Goal: Task Accomplishment & Management: Manage account settings

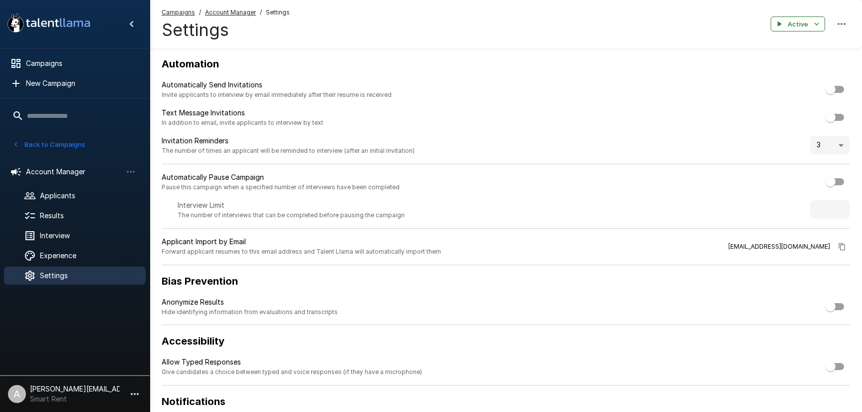
click at [113, 391] on p "[PERSON_NAME][EMAIL_ADDRESS][DOMAIN_NAME]" at bounding box center [75, 389] width 90 height 10
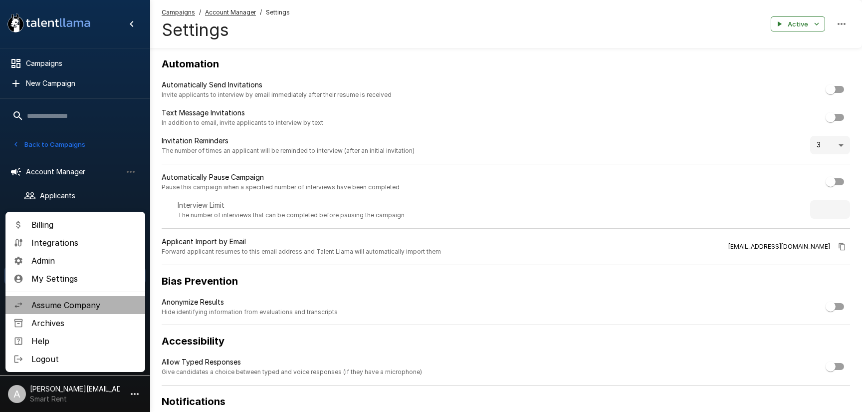
click at [65, 306] on span "Assume Company" at bounding box center [84, 305] width 106 height 12
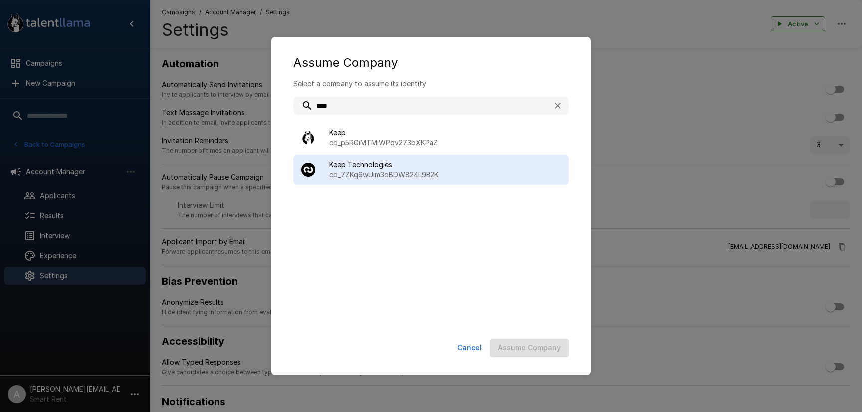
type input "****"
click at [368, 169] on span "Keep Technologies" at bounding box center [445, 165] width 232 height 10
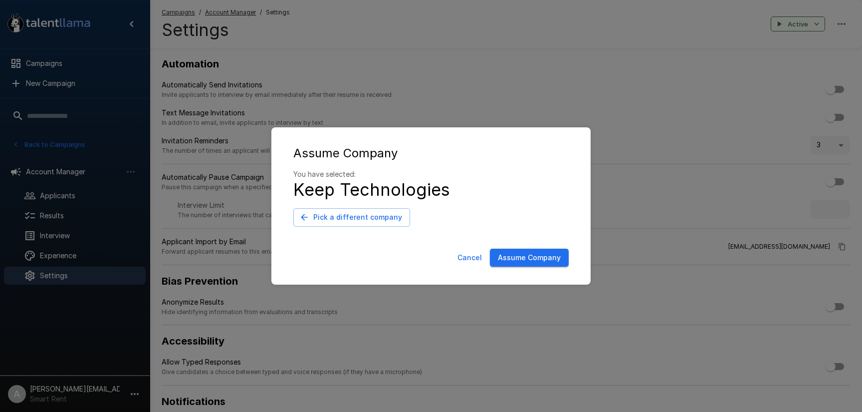
click at [543, 257] on button "Assume Company" at bounding box center [529, 258] width 79 height 18
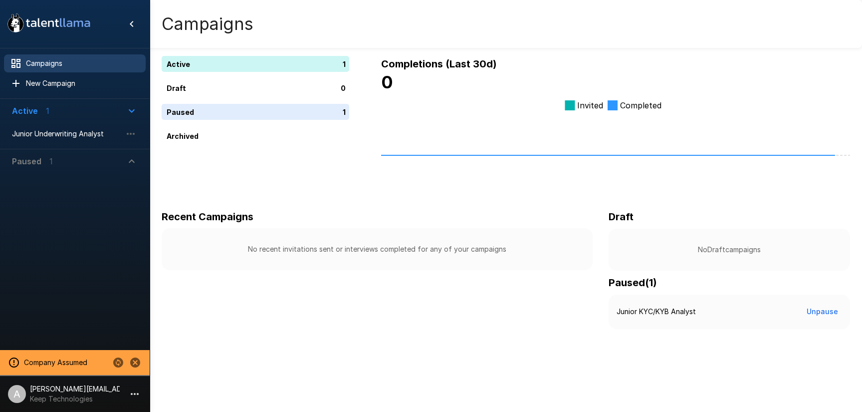
click at [124, 390] on li "A [PERSON_NAME][EMAIL_ADDRESS][DOMAIN_NAME] Keep Technologies" at bounding box center [75, 392] width 150 height 32
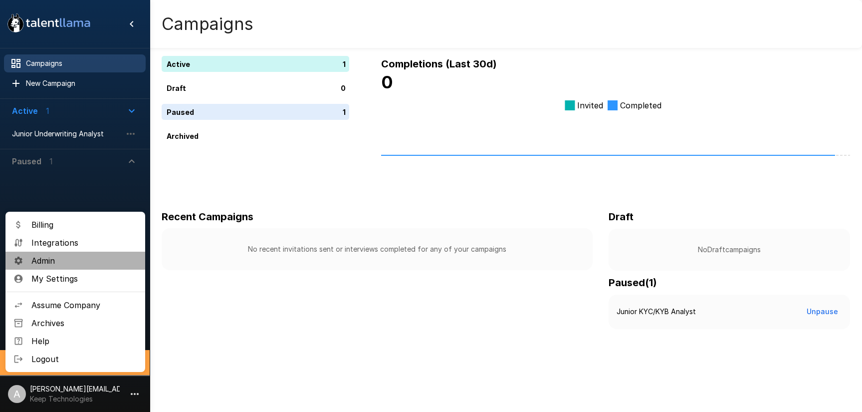
click at [46, 256] on span "Admin" at bounding box center [84, 261] width 106 height 12
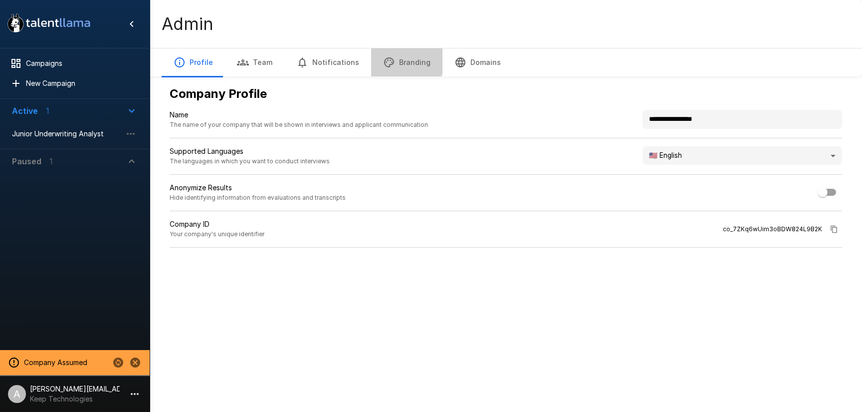
click at [392, 60] on button "Branding" at bounding box center [406, 62] width 71 height 28
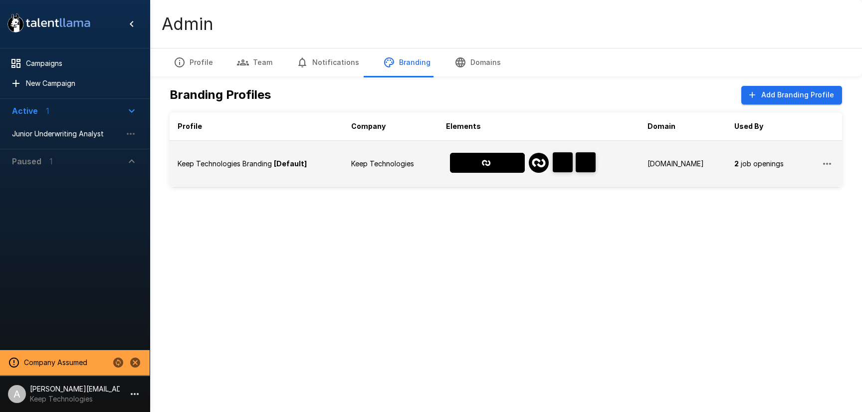
click at [343, 164] on td "Keep Technologies Branding [Default]" at bounding box center [257, 163] width 174 height 47
